Goal: Find specific page/section: Find specific page/section

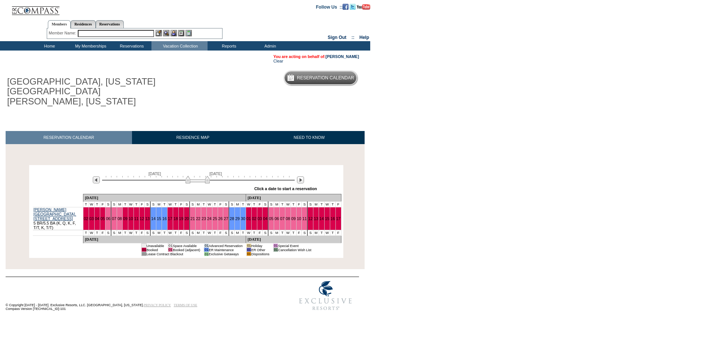
drag, startPoint x: 180, startPoint y: 173, endPoint x: 208, endPoint y: 173, distance: 28.1
click at [208, 176] on img at bounding box center [198, 179] width 24 height 7
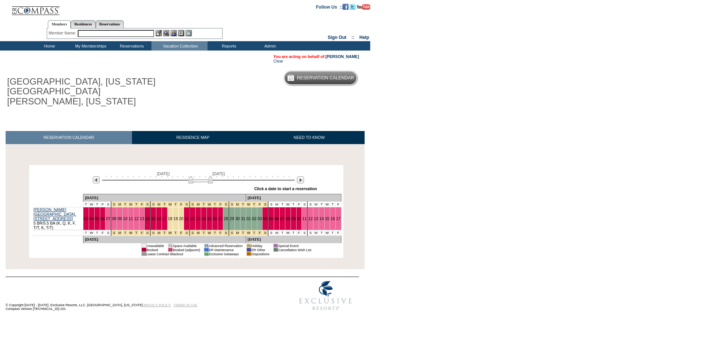
drag, startPoint x: 209, startPoint y: 173, endPoint x: 214, endPoint y: 174, distance: 4.7
click at [213, 176] on img at bounding box center [201, 179] width 24 height 7
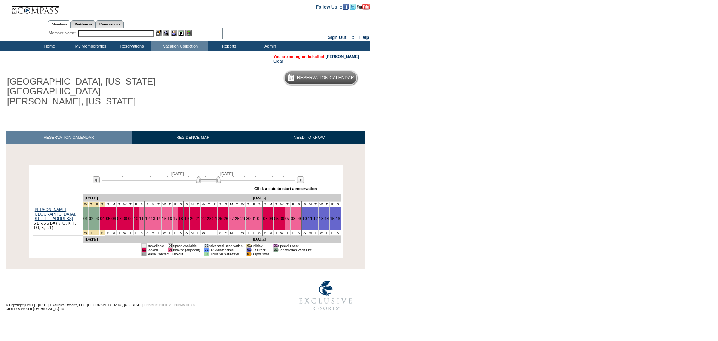
drag, startPoint x: 212, startPoint y: 174, endPoint x: 218, endPoint y: 174, distance: 5.6
click at [218, 176] on img at bounding box center [208, 179] width 24 height 7
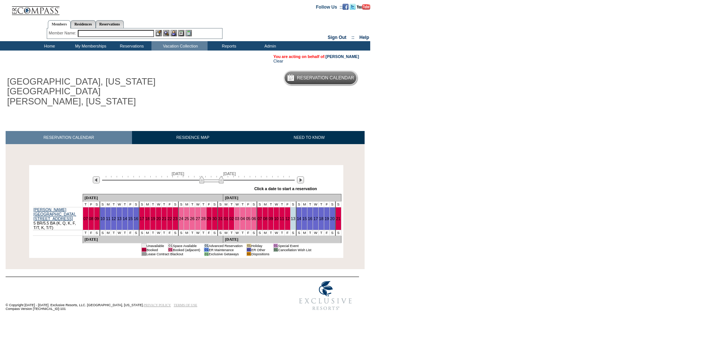
drag, startPoint x: 218, startPoint y: 174, endPoint x: 222, endPoint y: 175, distance: 4.1
click at [222, 176] on img at bounding box center [211, 179] width 24 height 7
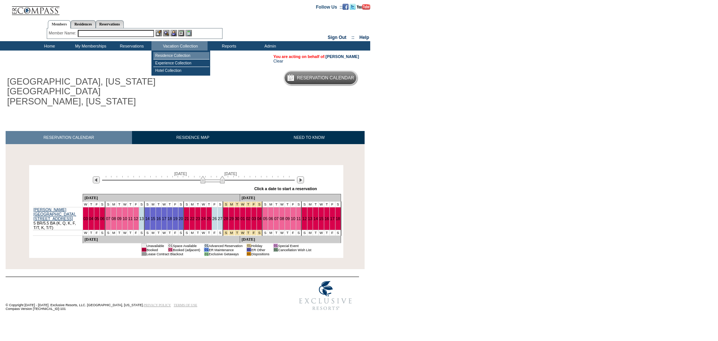
click at [176, 56] on td "Residence Collection" at bounding box center [181, 55] width 56 height 7
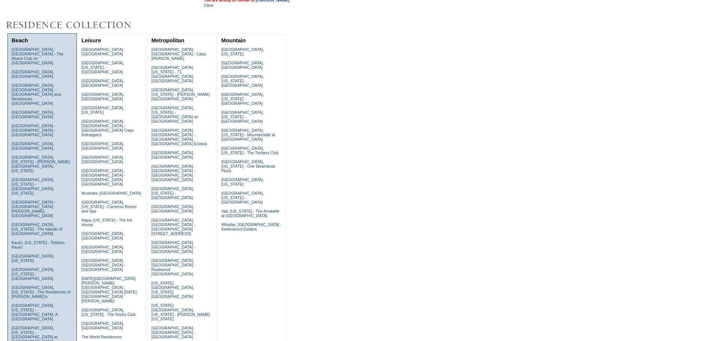
scroll to position [57, 0]
click at [30, 178] on link "Emerald Coast, Florida - WaterColor, Florida" at bounding box center [33, 187] width 43 height 18
